Goal: Use online tool/utility: Use online tool/utility

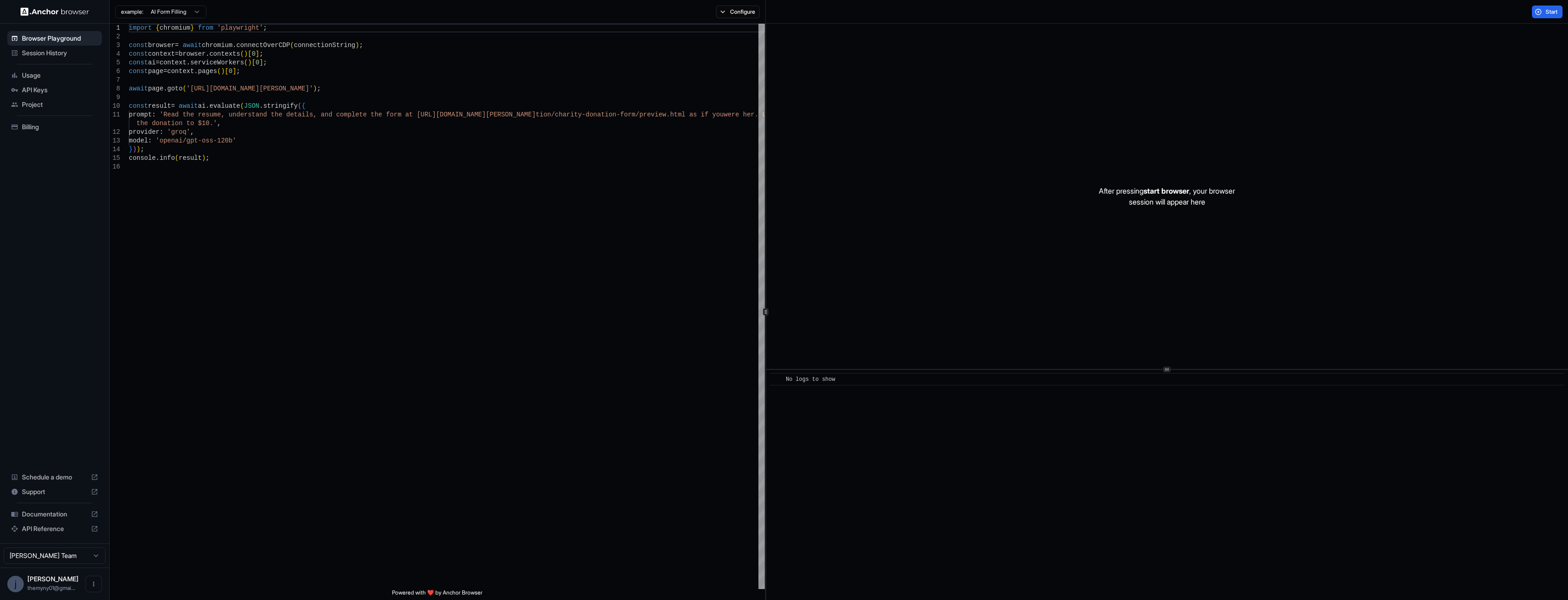
click at [892, 417] on div "​ No logs to show" at bounding box center [1167, 485] width 802 height 230
click at [935, 298] on div "After pressing start browser , your browser session will appear here" at bounding box center [1167, 196] width 802 height 345
click at [1543, 12] on button "Start" at bounding box center [1547, 12] width 30 height 13
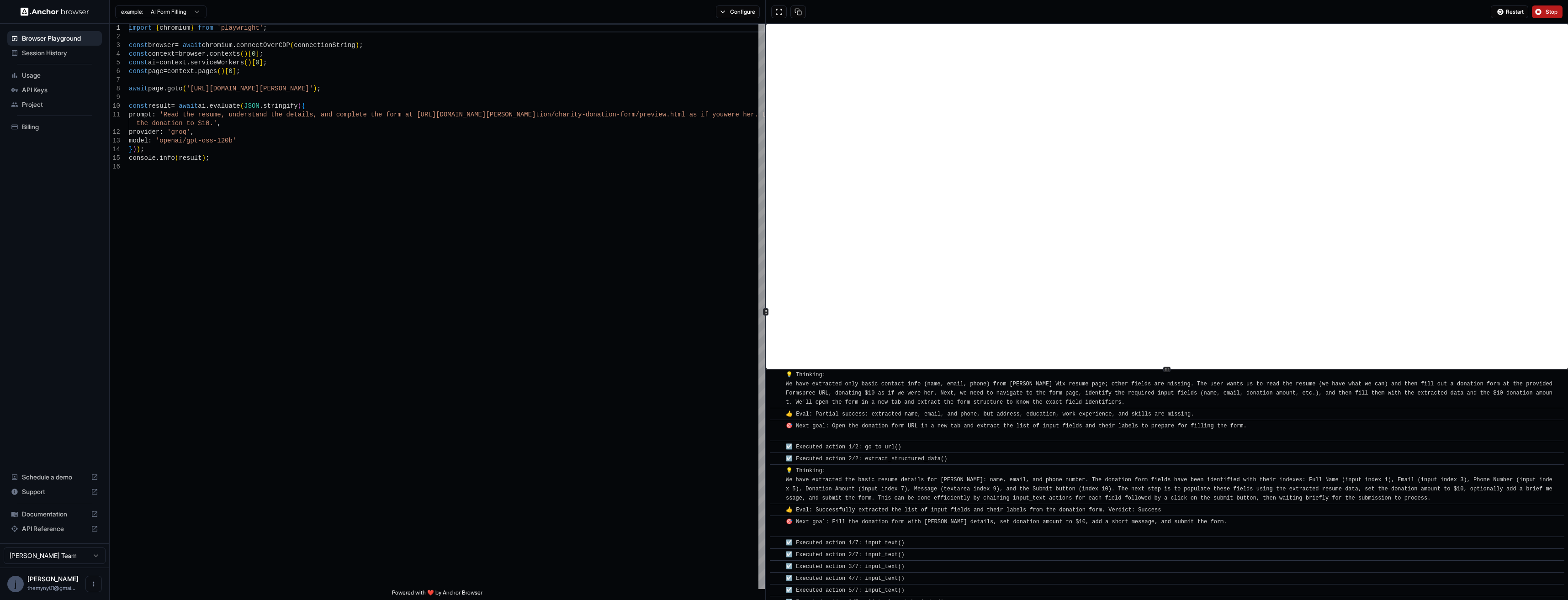
scroll to position [103, 0]
click at [1538, 12] on button "Stop" at bounding box center [1547, 12] width 30 height 13
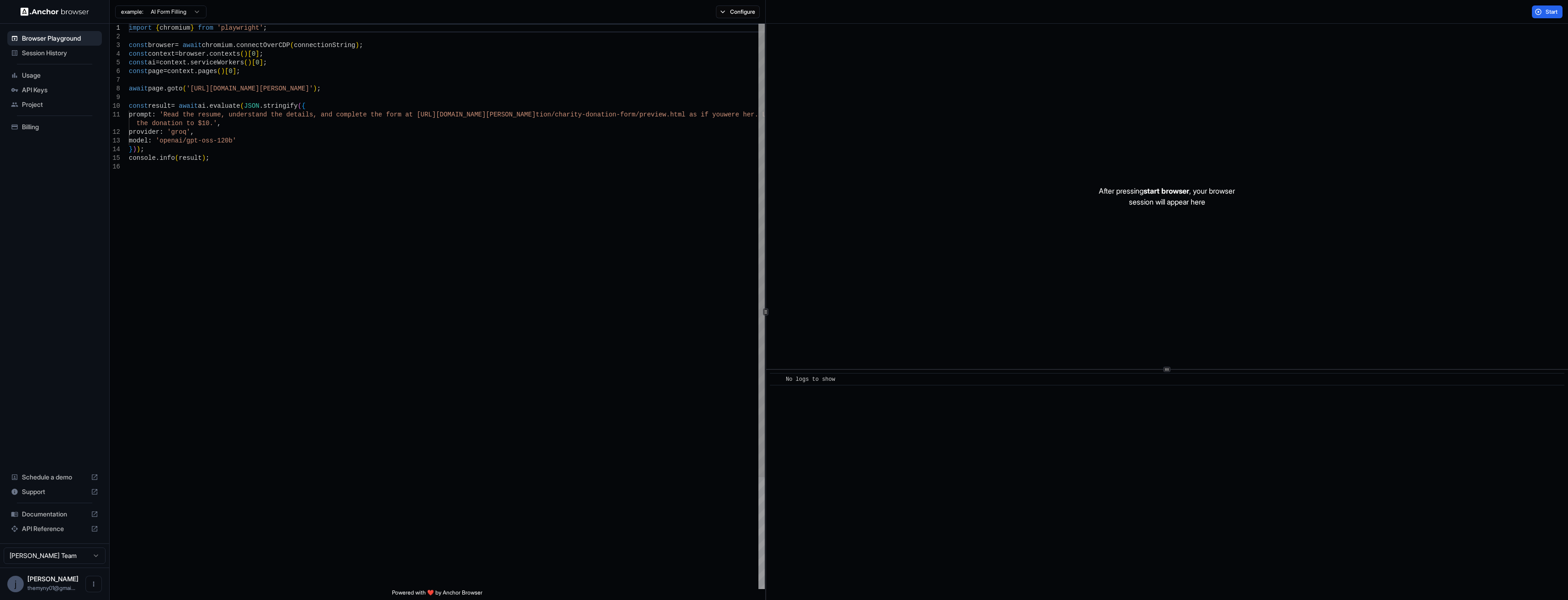
scroll to position [0, 0]
drag, startPoint x: 325, startPoint y: 88, endPoint x: 212, endPoint y: 85, distance: 113.0
click at [212, 85] on div "import { chromium } from 'playwright' ; const browser = await chromium . connec…" at bounding box center [447, 375] width 636 height 704
drag, startPoint x: 277, startPoint y: 84, endPoint x: 283, endPoint y: 84, distance: 6.0
click at [278, 84] on div "import { chromium } from 'playwright' ; const browser = await chromium . connec…" at bounding box center [447, 375] width 636 height 704
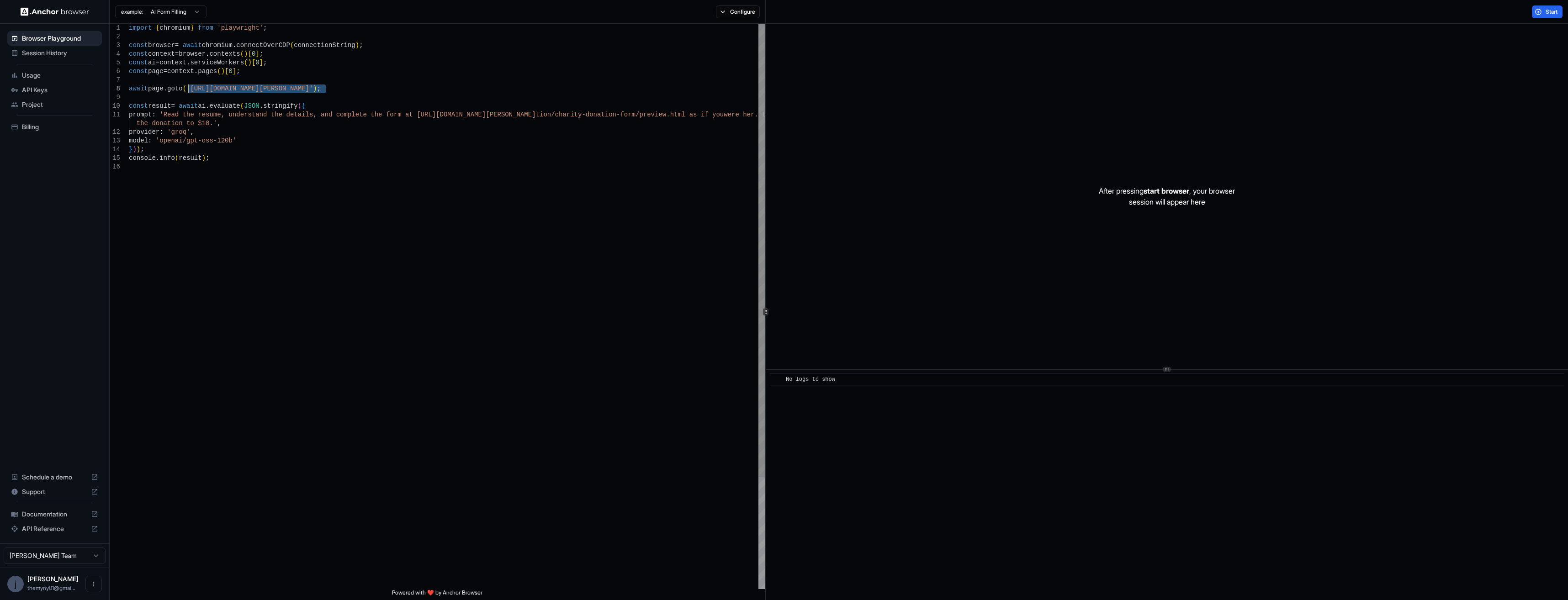
drag, startPoint x: 324, startPoint y: 88, endPoint x: 189, endPoint y: 87, distance: 135.0
click at [189, 87] on div "import { chromium } from 'playwright' ; const browser = await chromium . connec…" at bounding box center [447, 375] width 636 height 704
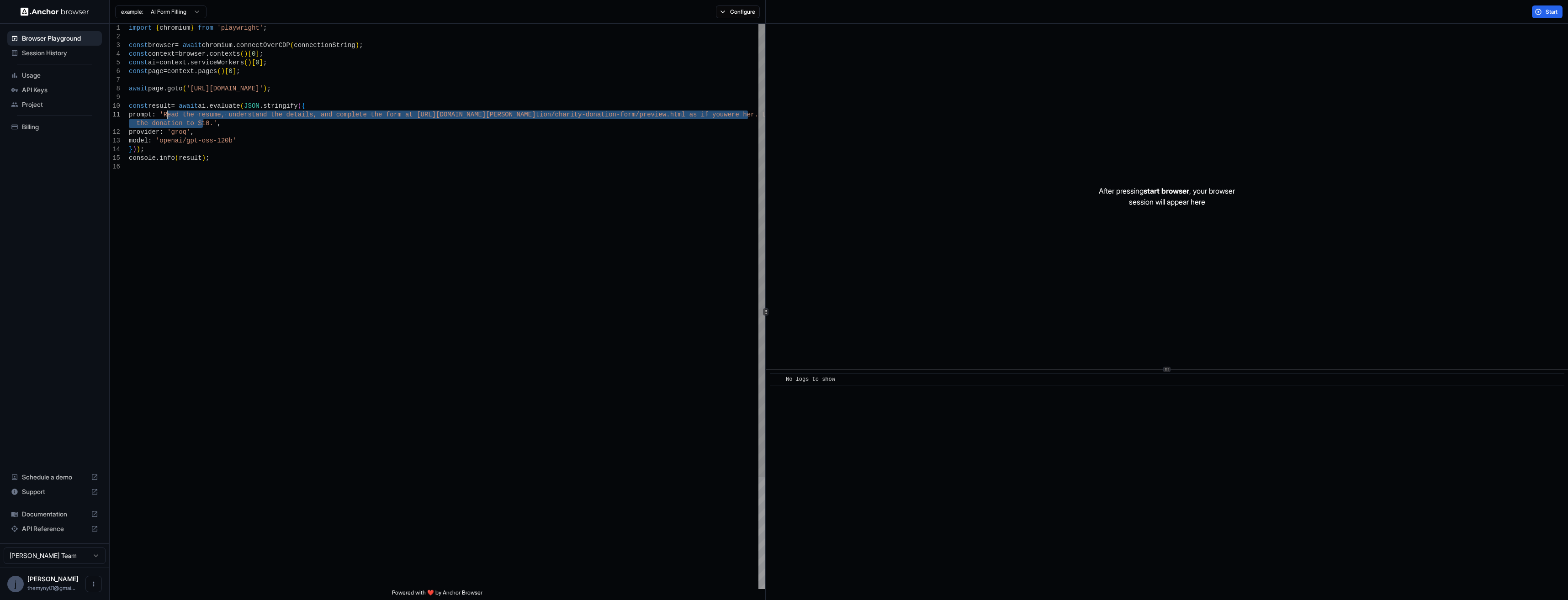
drag, startPoint x: 201, startPoint y: 124, endPoint x: 168, endPoint y: 119, distance: 33.4
click at [168, 119] on div "import { chromium } from 'playwright' ; const browser = await chromium . connec…" at bounding box center [447, 375] width 636 height 704
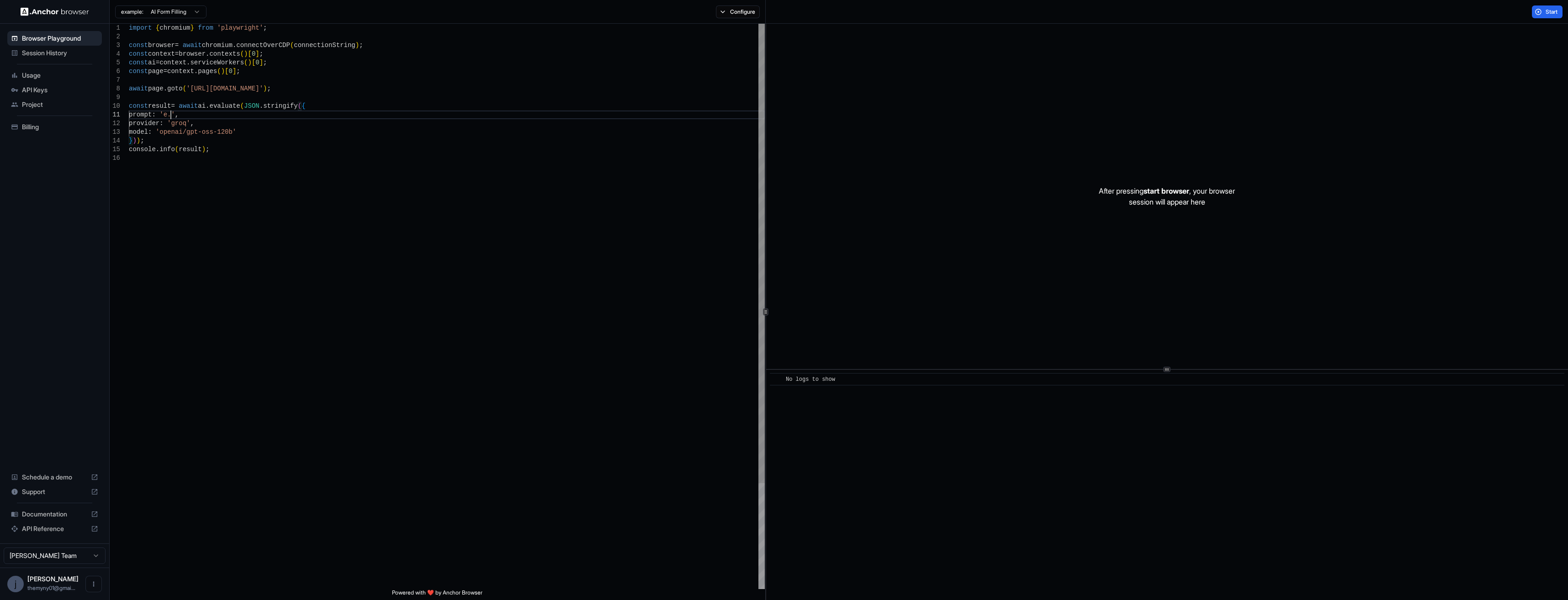
scroll to position [1, 0]
type textarea "**********"
click at [1550, 12] on span "Start" at bounding box center [1552, 12] width 13 height 7
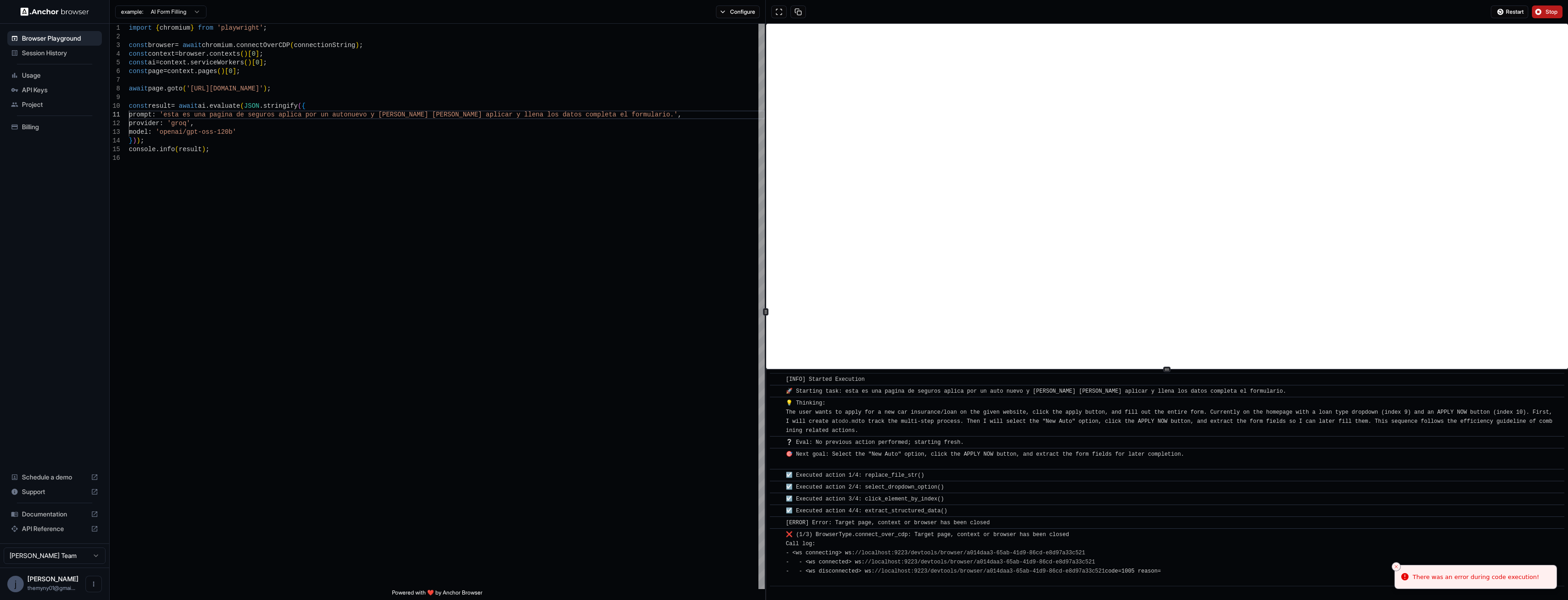
scroll to position [117, 0]
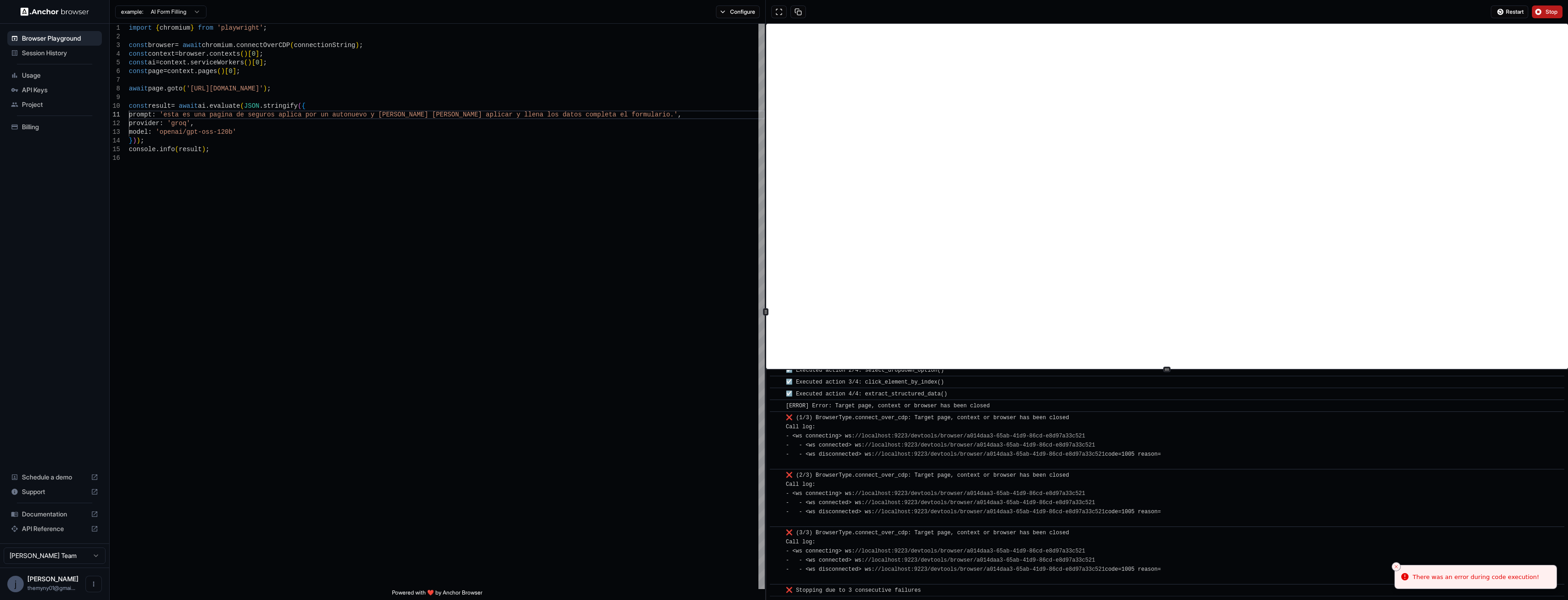
click at [1545, 12] on span "Stop" at bounding box center [1552, 12] width 13 height 7
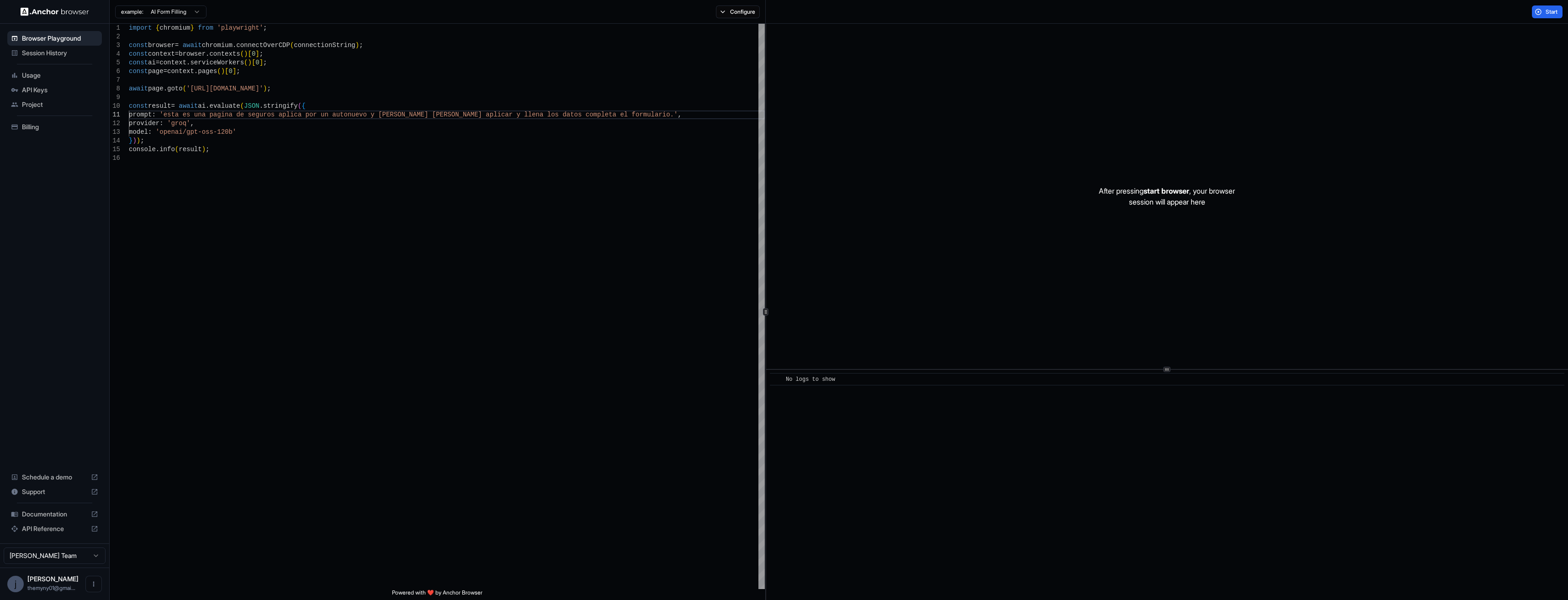
click at [1541, 12] on button "Start" at bounding box center [1547, 12] width 30 height 13
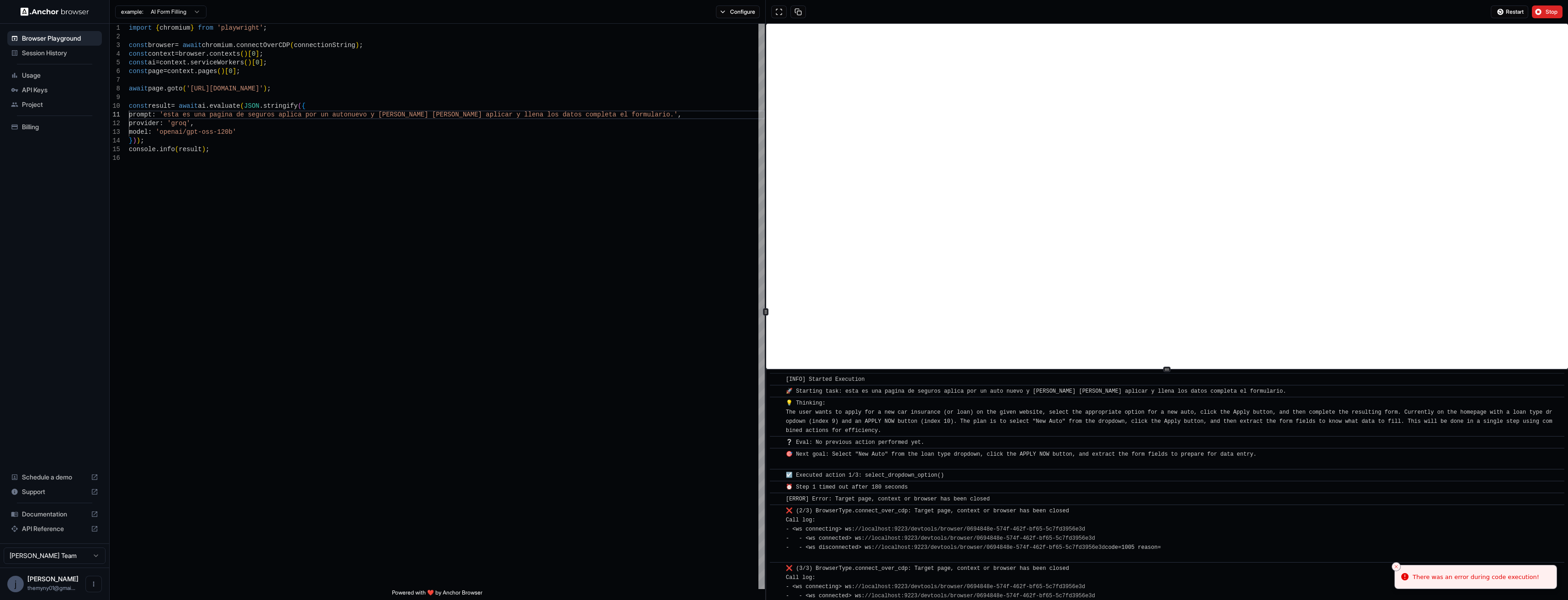
scroll to position [36, 0]
